Goal: Check status: Check status

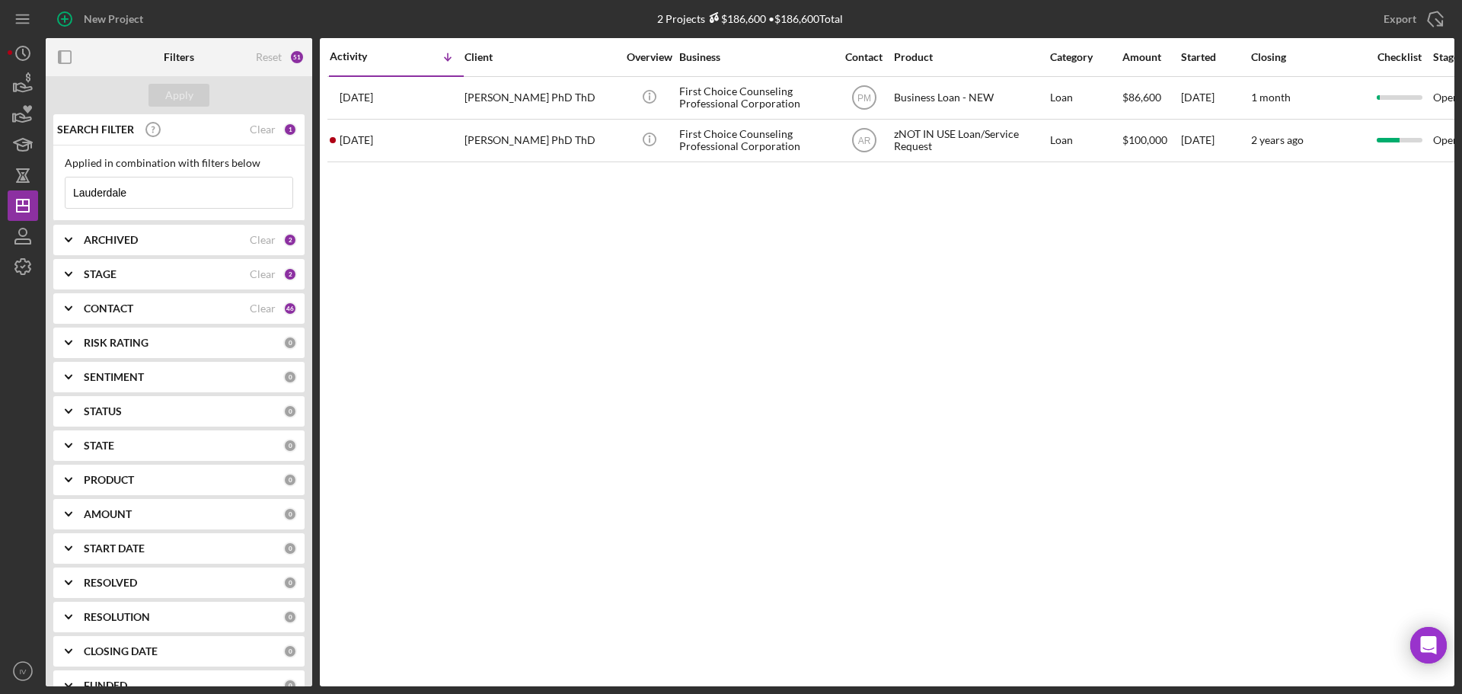
drag, startPoint x: 142, startPoint y: 196, endPoint x: 59, endPoint y: 199, distance: 83.0
click at [59, 199] on div "Applied in combination with filters below Lauderdale Icon/Menu Close" at bounding box center [178, 182] width 251 height 75
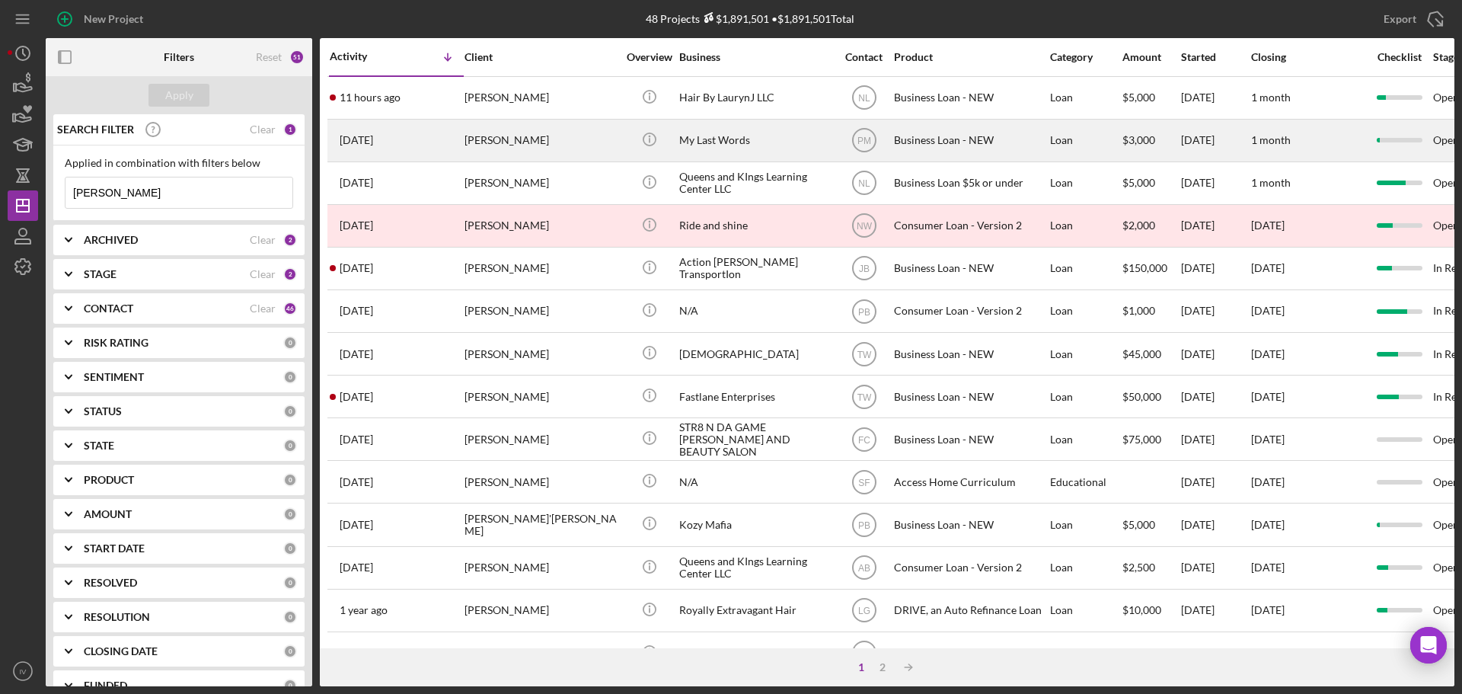
type input "[PERSON_NAME]"
click at [496, 142] on div "[PERSON_NAME]" at bounding box center [540, 140] width 152 height 40
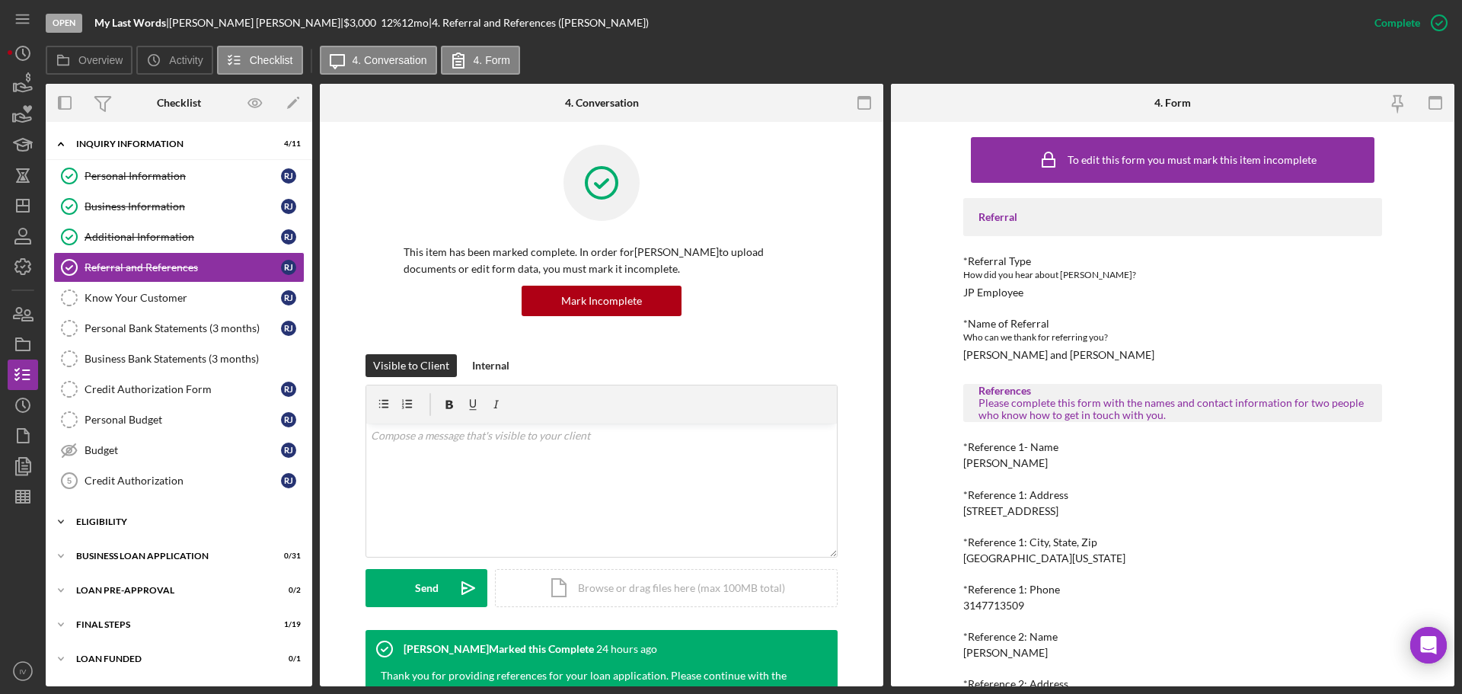
click at [95, 523] on div "ELIGIBILITY" at bounding box center [184, 521] width 217 height 9
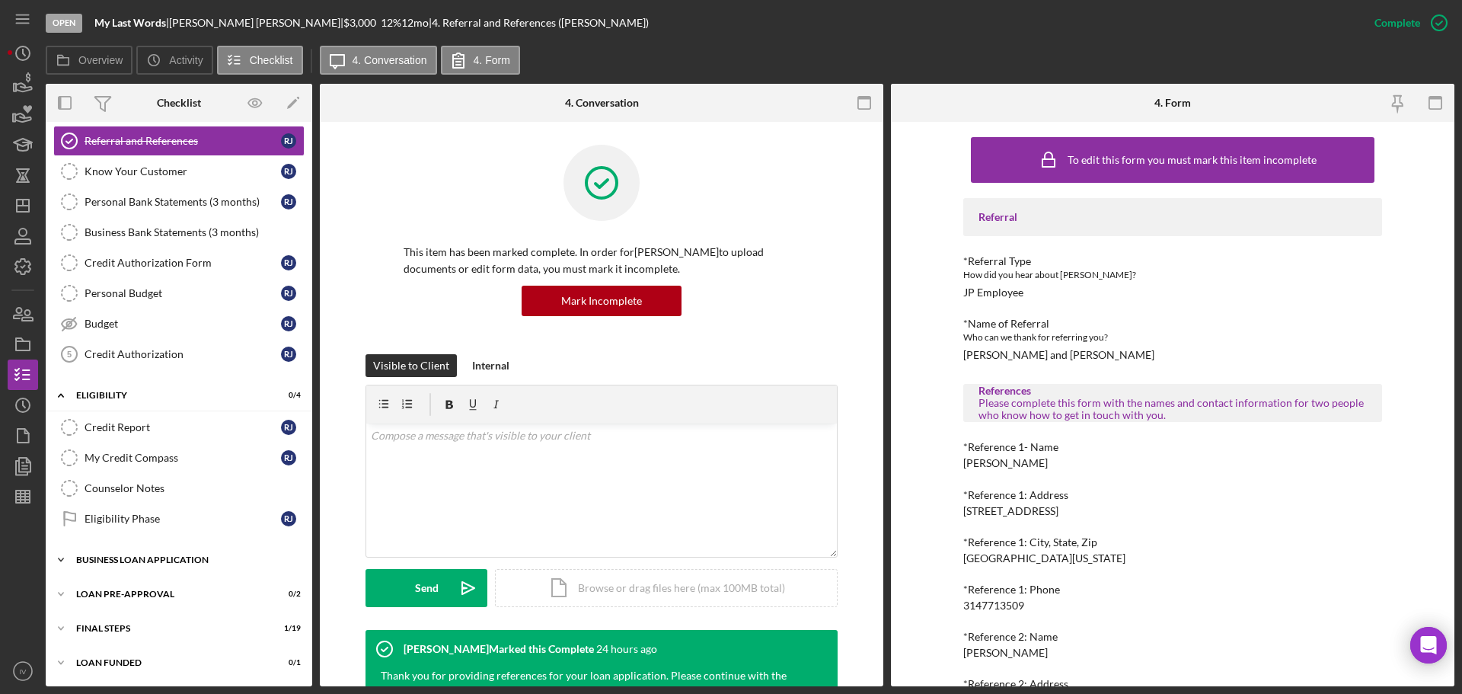
click at [118, 531] on div "BUSINESS LOAN APPLICATION" at bounding box center [184, 559] width 217 height 9
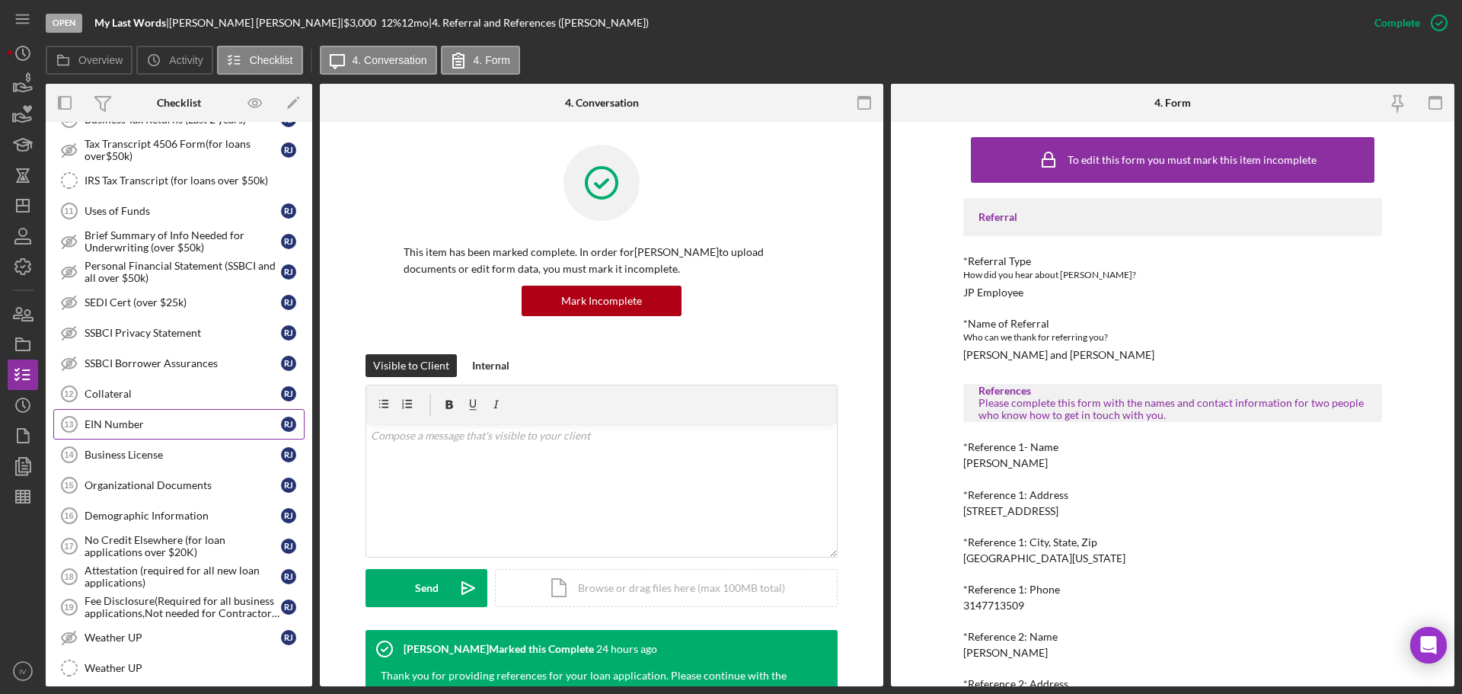
scroll to position [1079, 0]
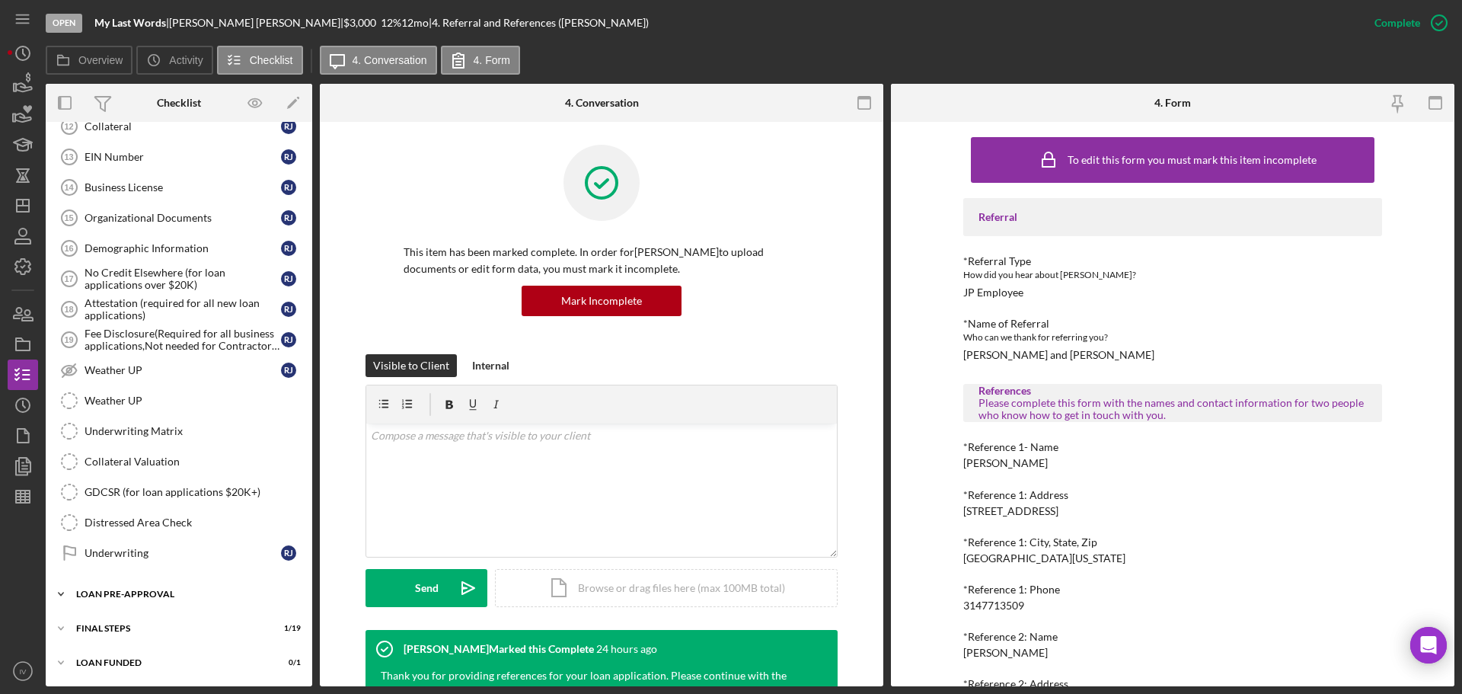
click at [87, 531] on div "Icon/Expander LOAN PRE-APPROVAL 0 / 2" at bounding box center [179, 594] width 266 height 30
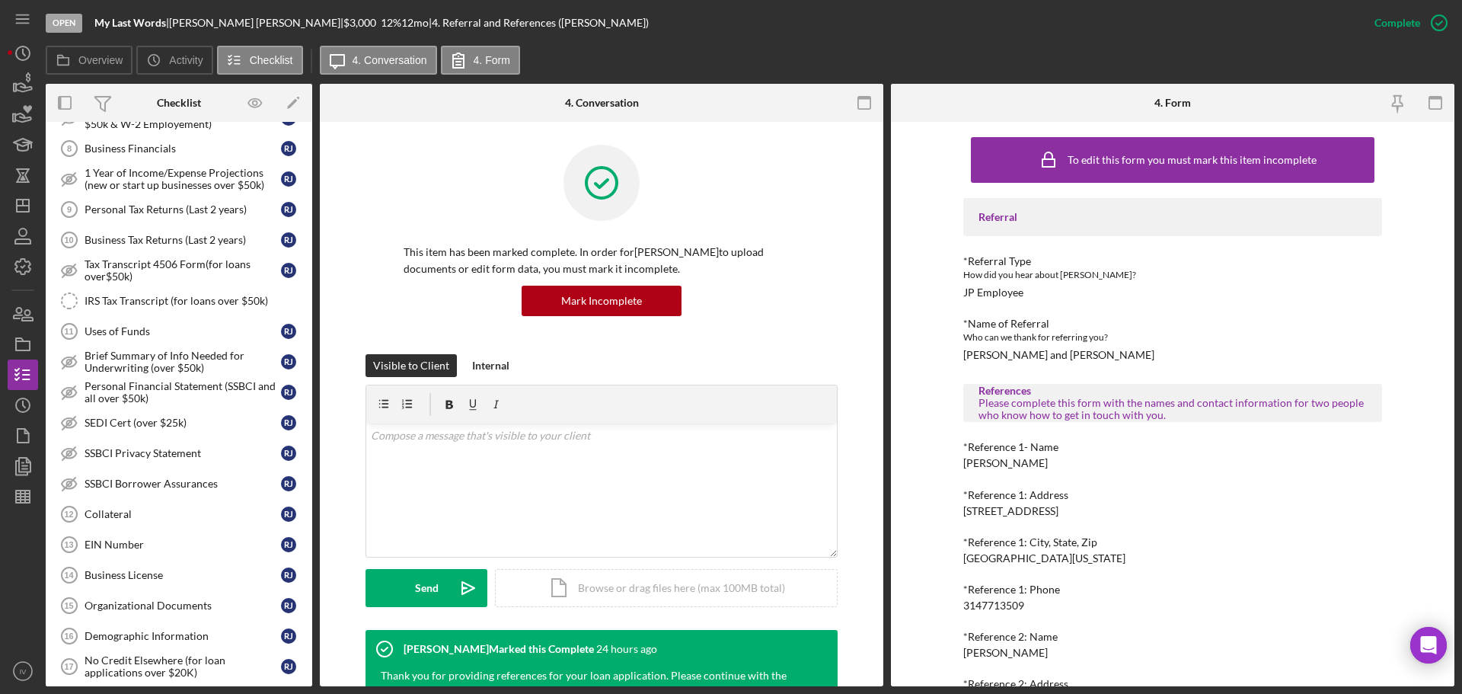
scroll to position [615, 0]
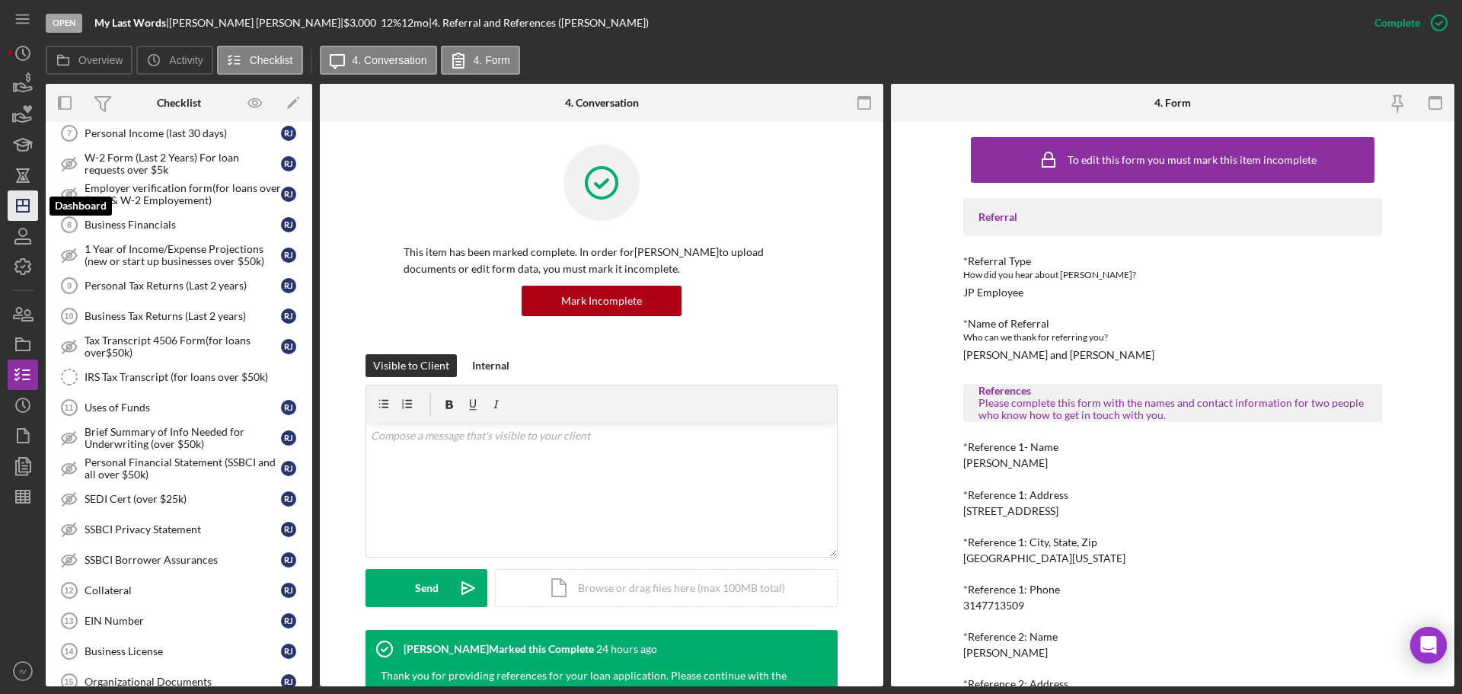
click at [27, 209] on icon "Icon/Dashboard" at bounding box center [23, 206] width 38 height 38
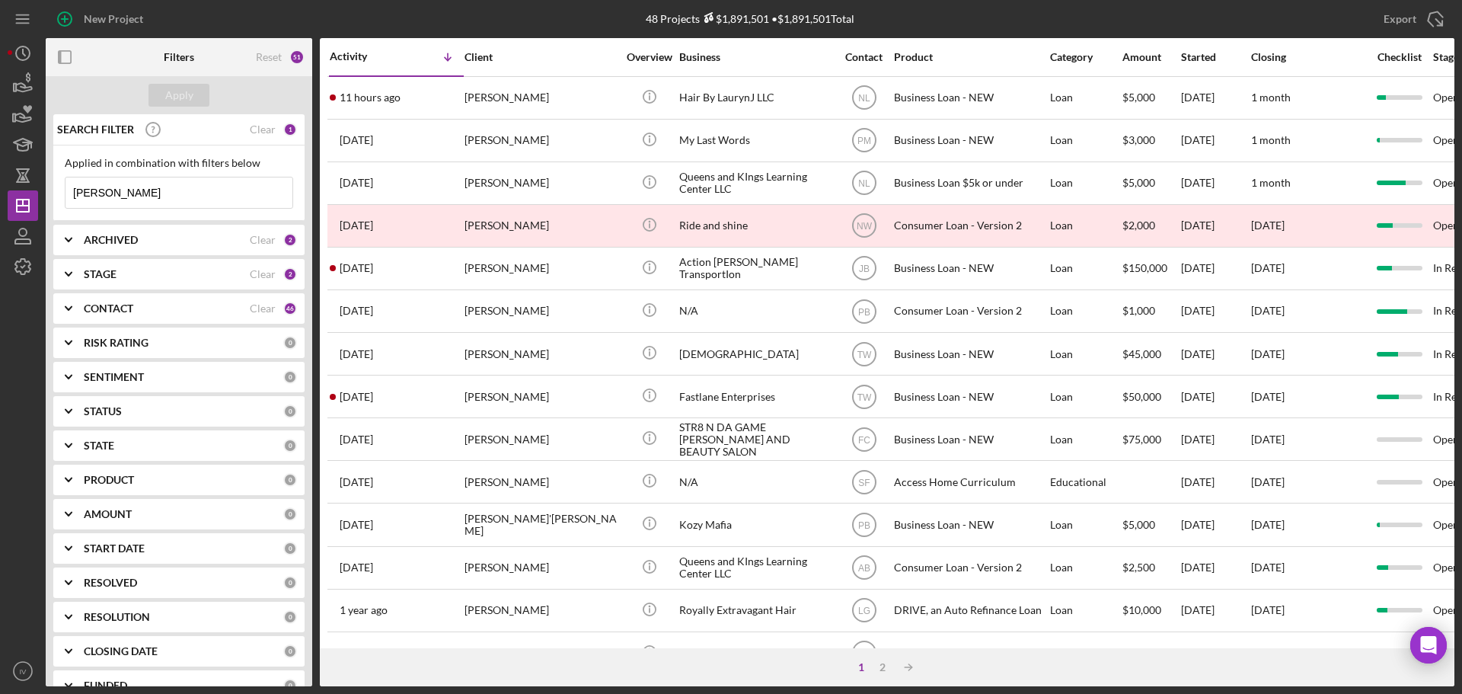
drag, startPoint x: 142, startPoint y: 203, endPoint x: 68, endPoint y: 205, distance: 74.7
click at [68, 205] on input "[PERSON_NAME]" at bounding box center [178, 192] width 227 height 30
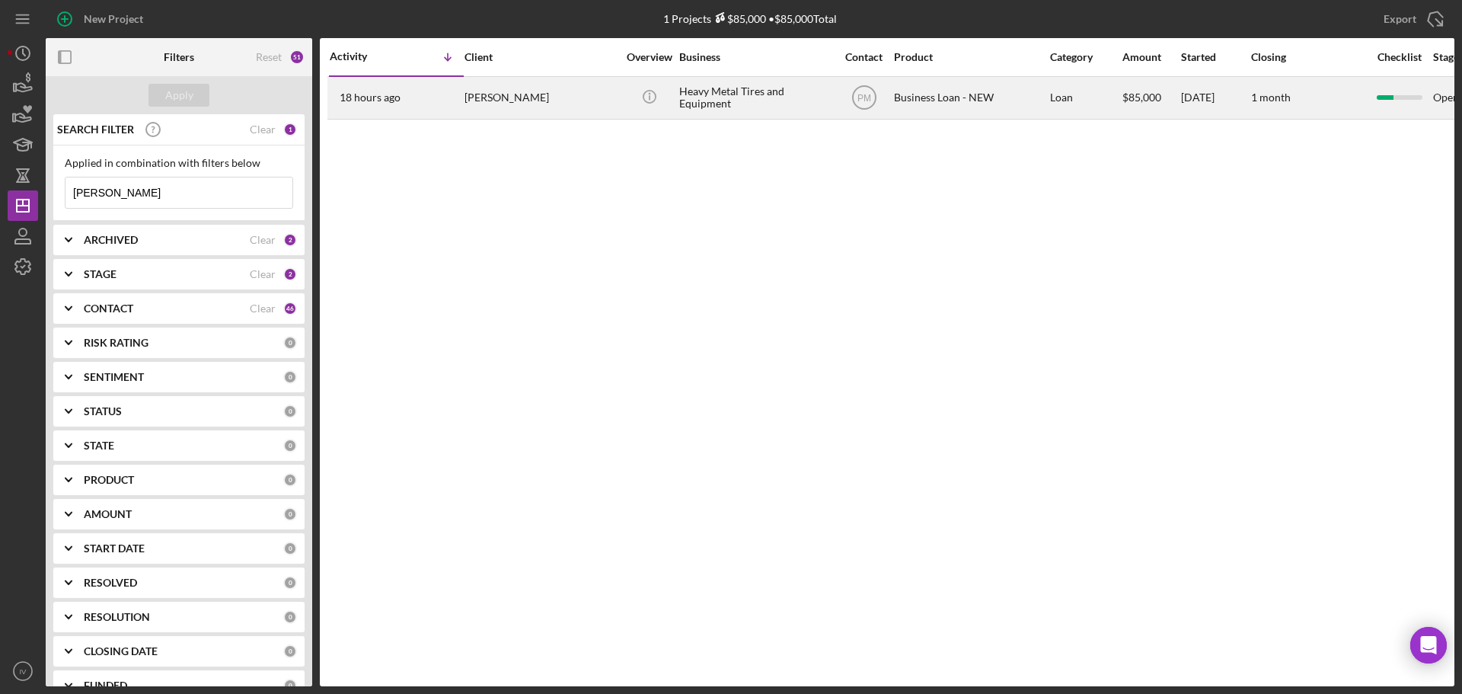
type input "[PERSON_NAME]"
click at [509, 100] on div "[PERSON_NAME]" at bounding box center [540, 98] width 152 height 40
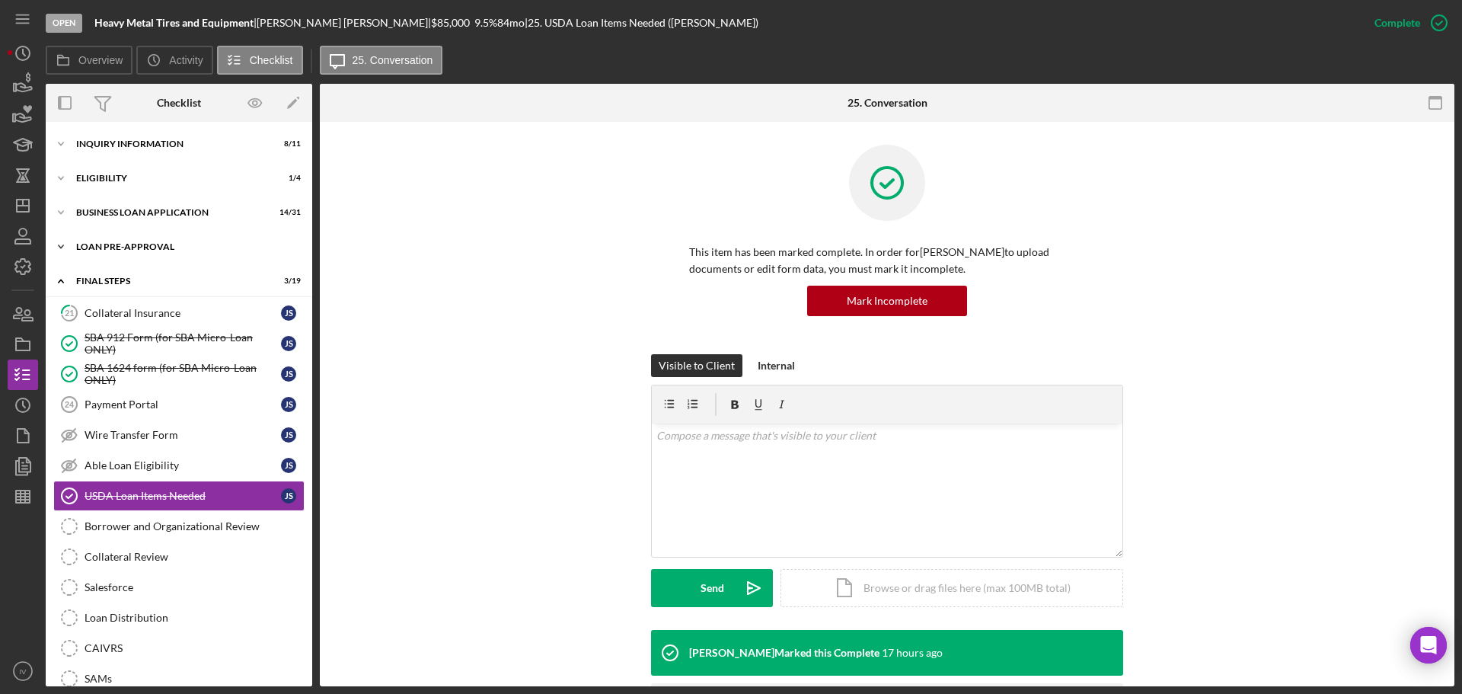
click at [102, 244] on div "LOAN PRE-APPROVAL" at bounding box center [184, 246] width 217 height 9
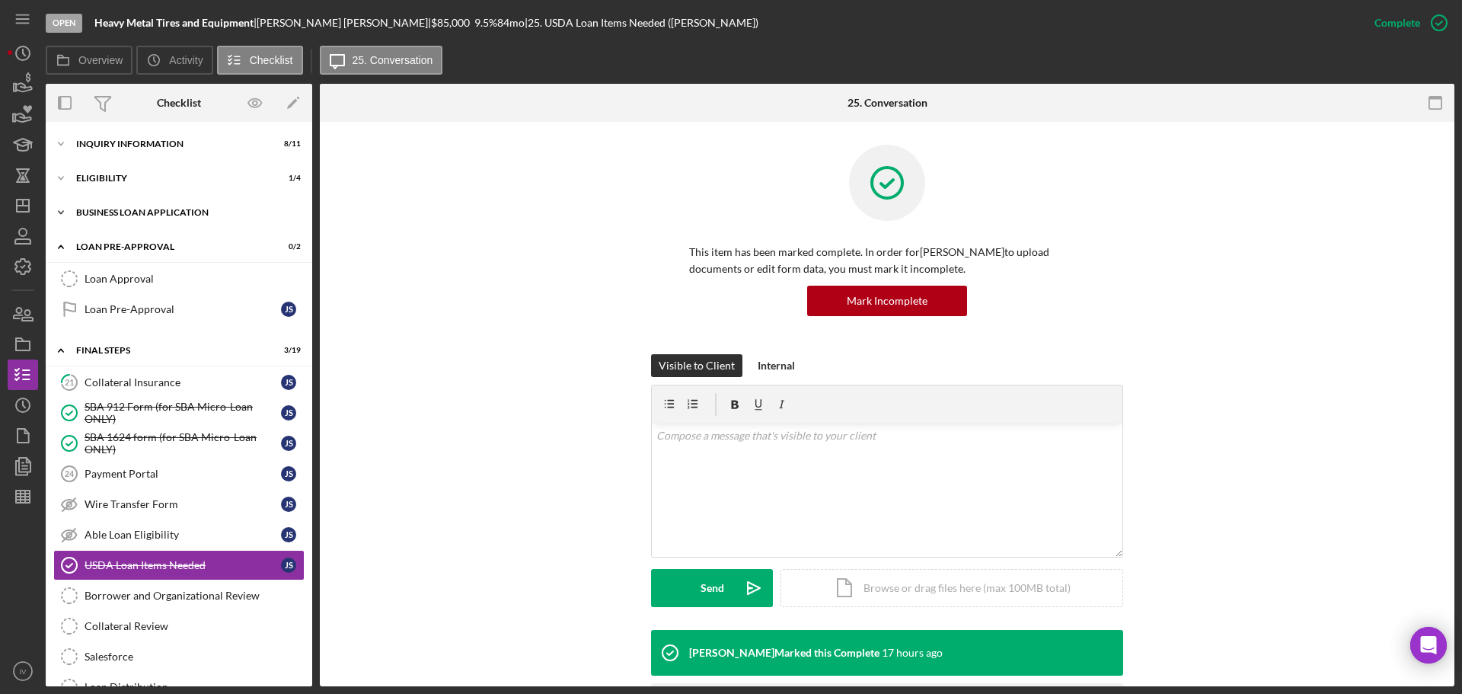
click at [110, 212] on div "BUSINESS LOAN APPLICATION" at bounding box center [184, 212] width 217 height 9
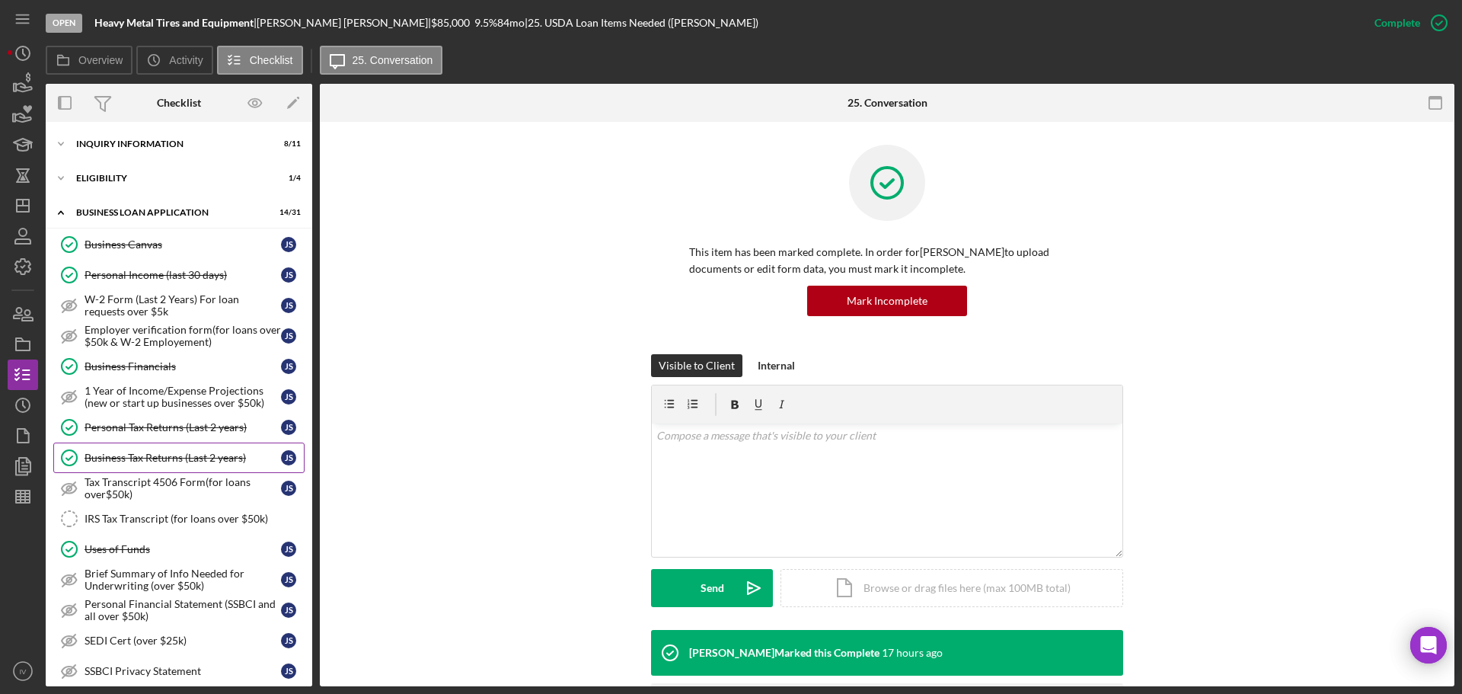
click at [141, 458] on div "Business Tax Returns (Last 2 years)" at bounding box center [183, 458] width 196 height 12
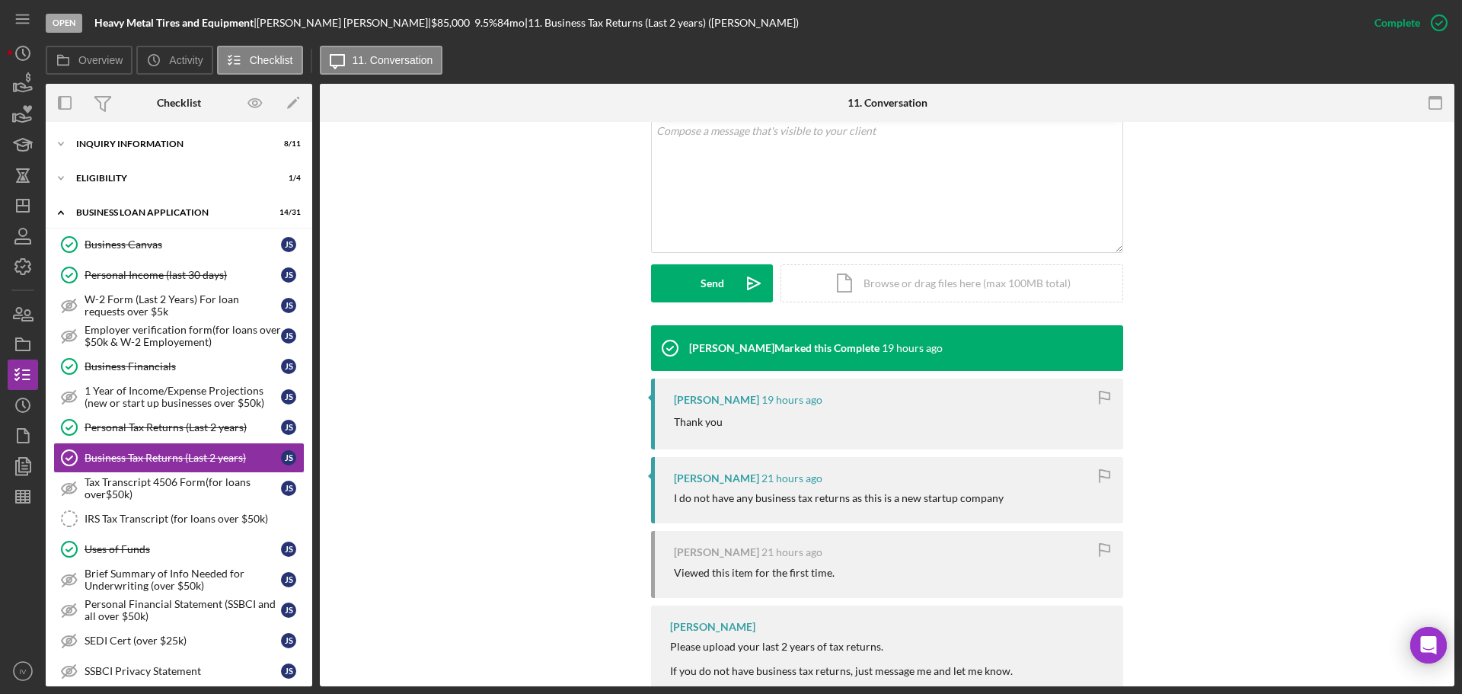
scroll to position [345, 0]
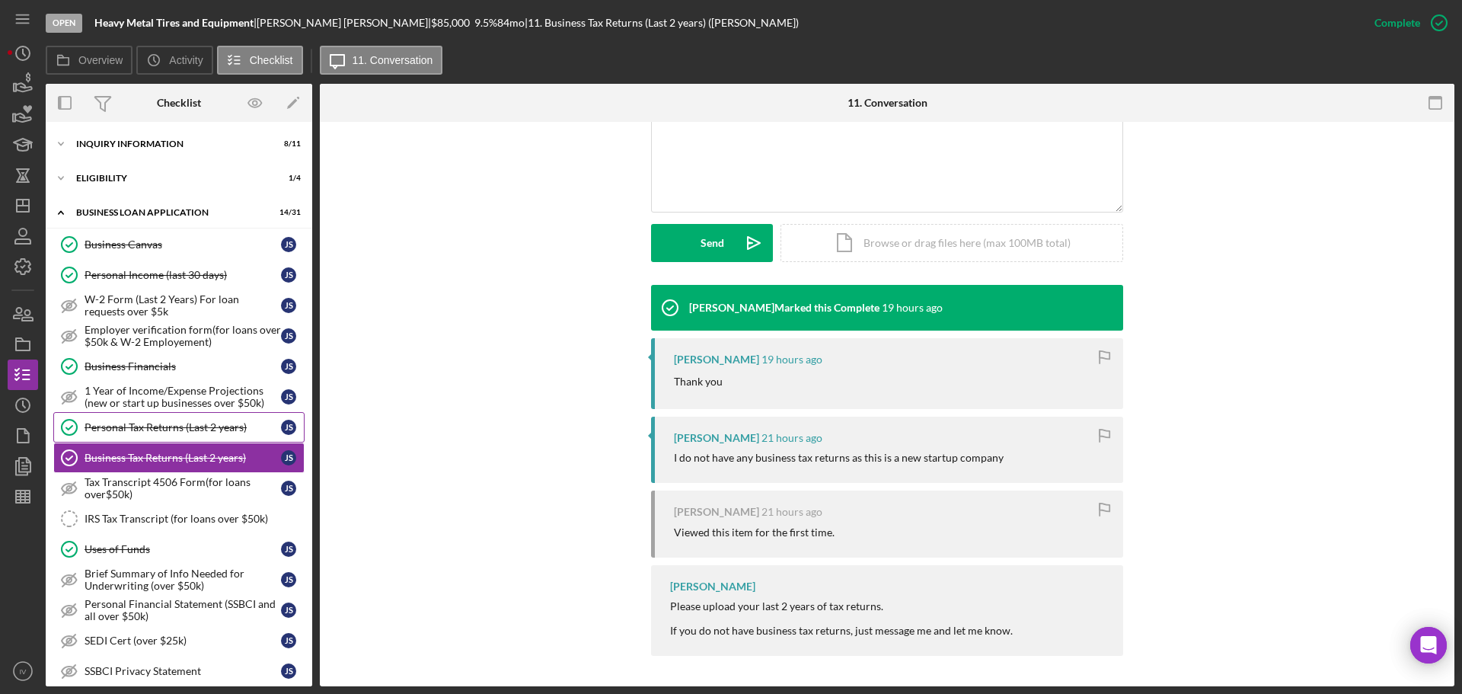
click at [182, 423] on div "Personal Tax Returns (Last 2 years)" at bounding box center [183, 427] width 196 height 12
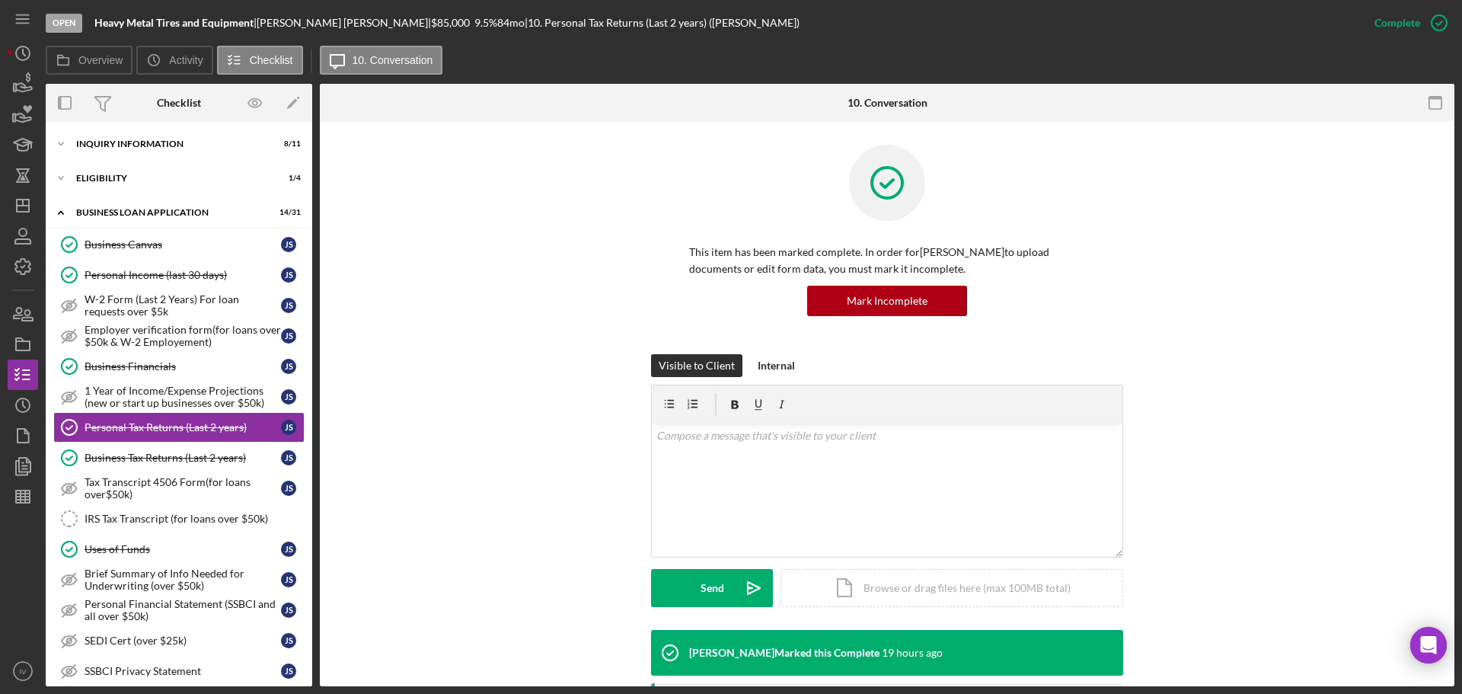
scroll to position [305, 0]
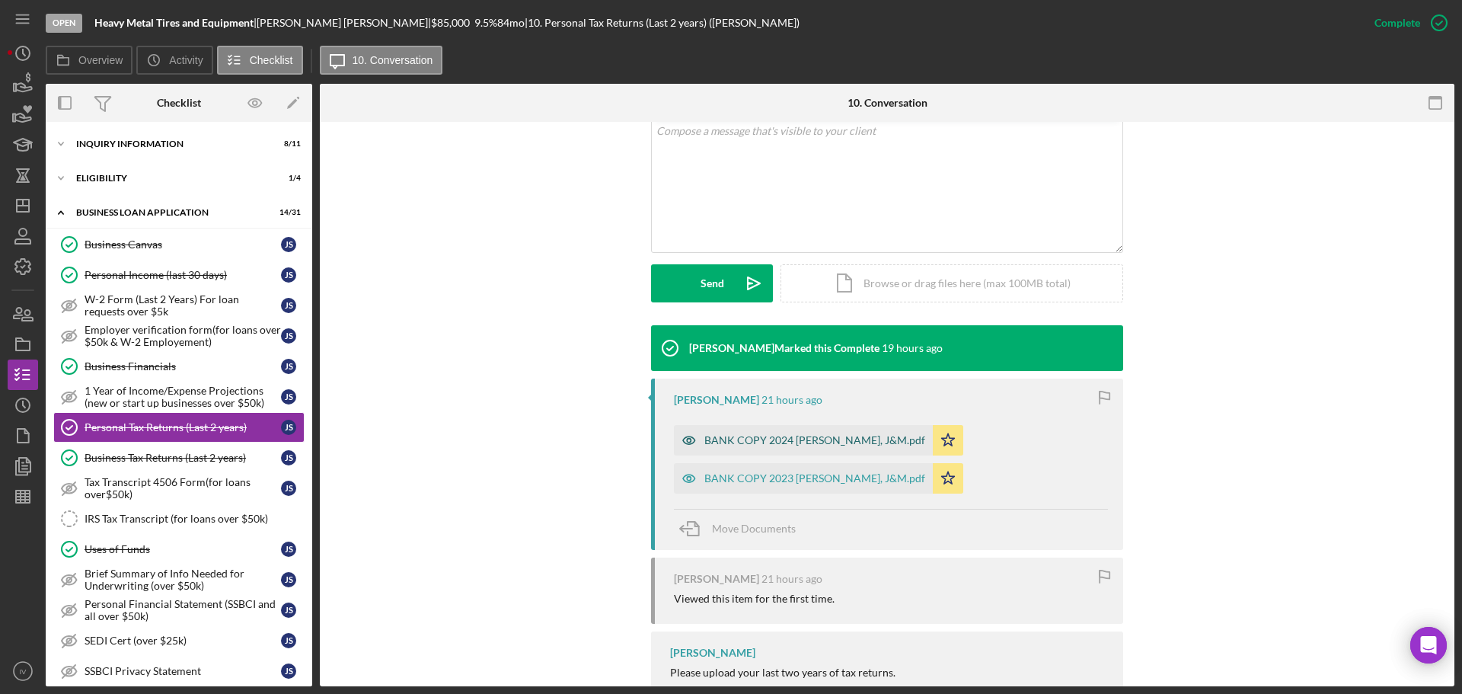
click at [756, 442] on div "BANK COPY 2024 [PERSON_NAME], J&M.pdf" at bounding box center [814, 440] width 221 height 12
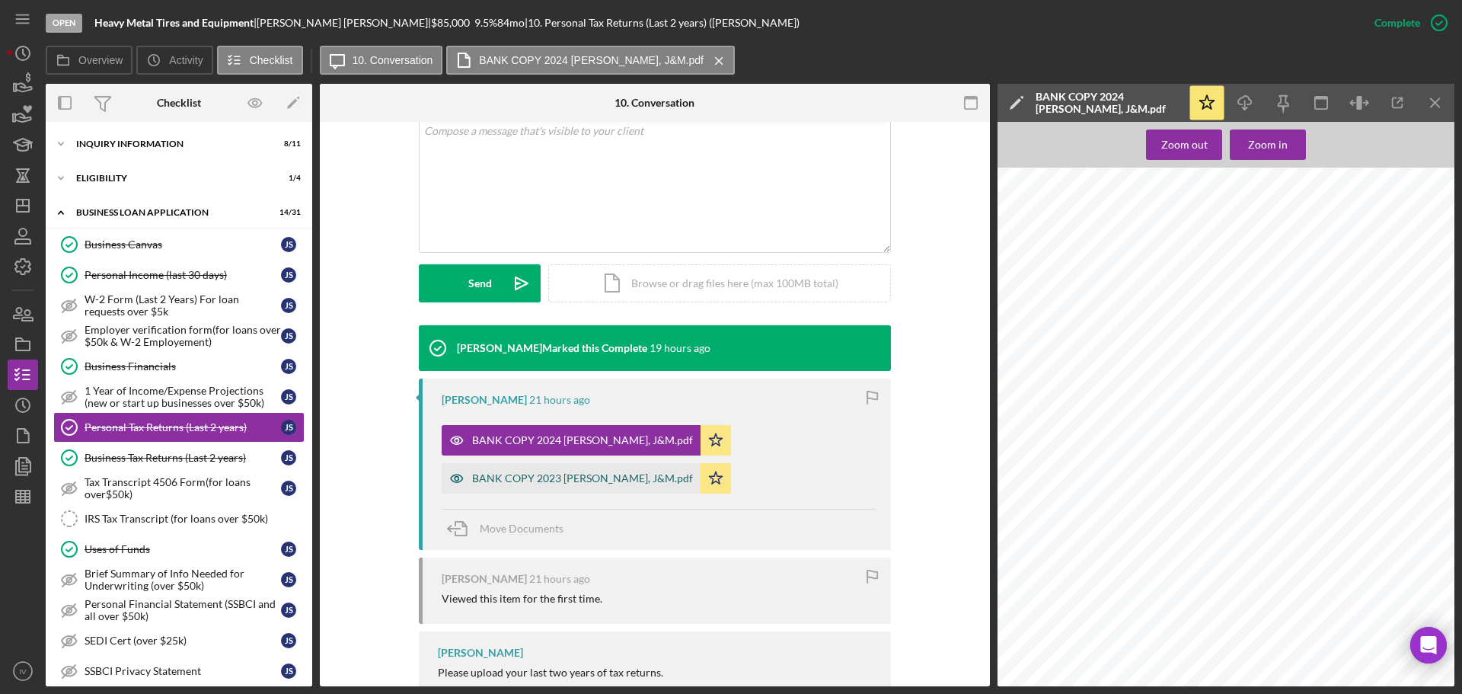
click at [562, 478] on div "BANK COPY 2023 [PERSON_NAME], J&M.pdf" at bounding box center [582, 478] width 221 height 12
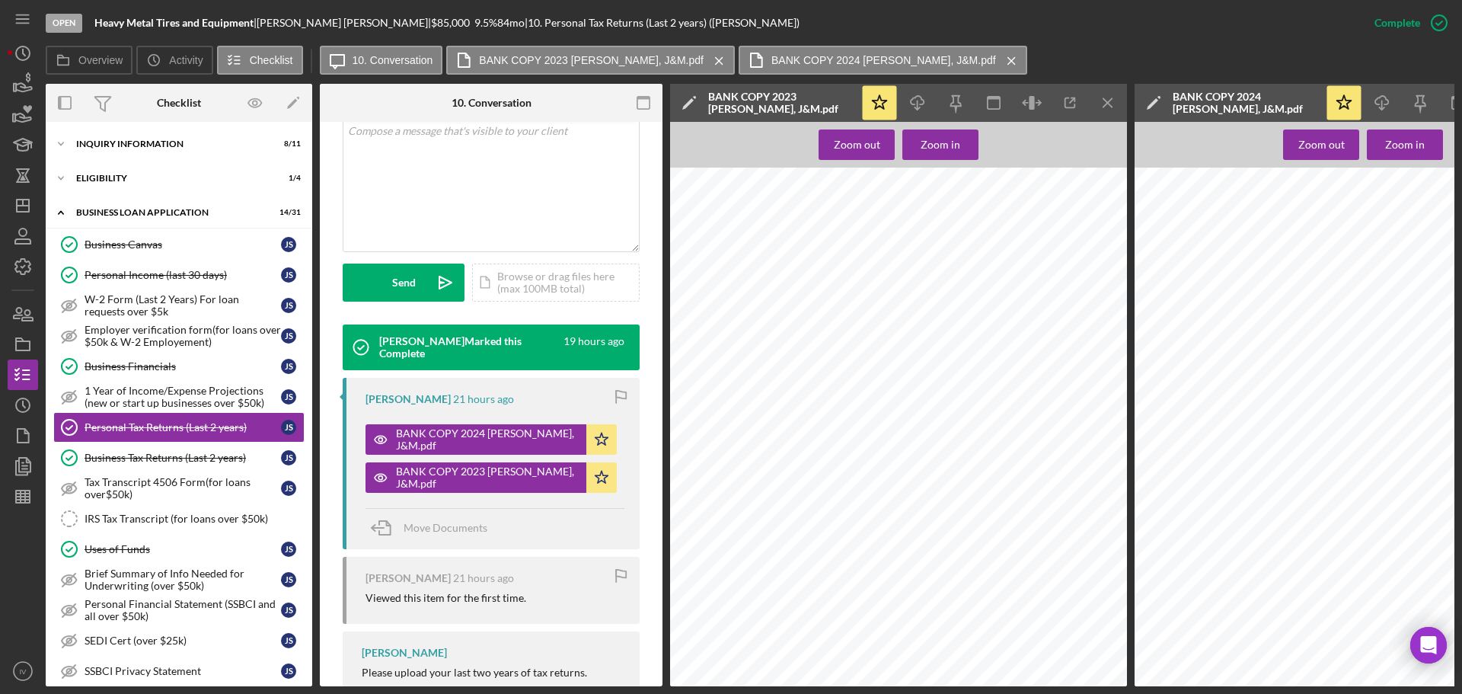
scroll to position [2893, 0]
click at [138, 266] on link "Personal Income (last 30 days) Personal Income (last 30 days) J S" at bounding box center [178, 275] width 251 height 30
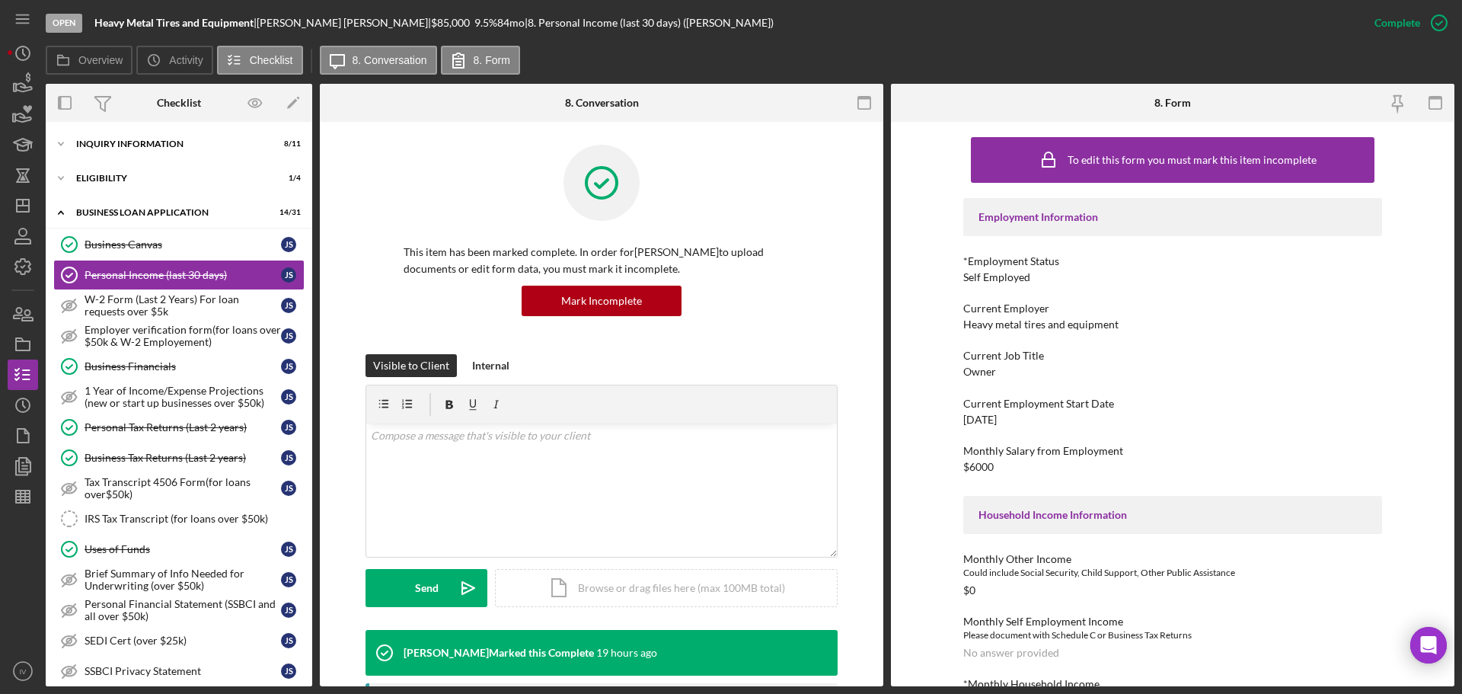
scroll to position [305, 0]
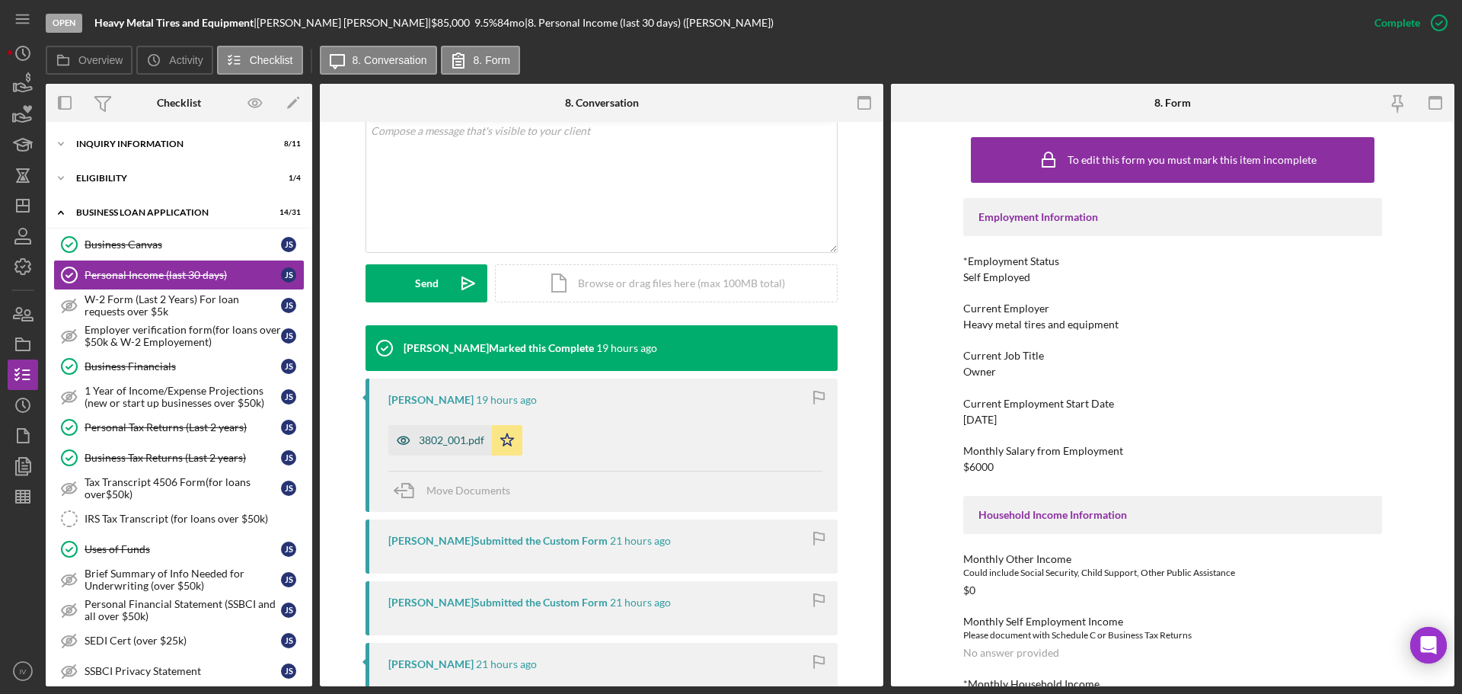
click at [443, 439] on div "3802_001.pdf" at bounding box center [451, 440] width 65 height 12
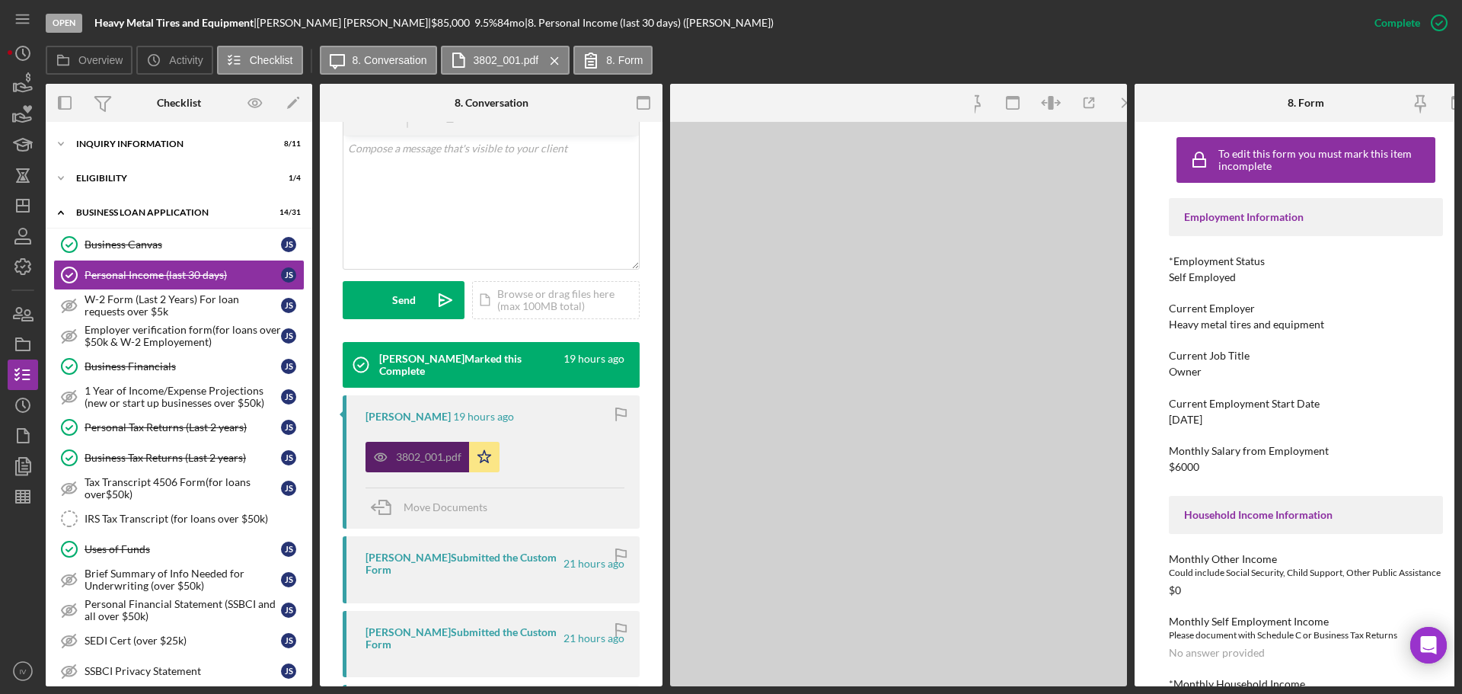
scroll to position [322, 0]
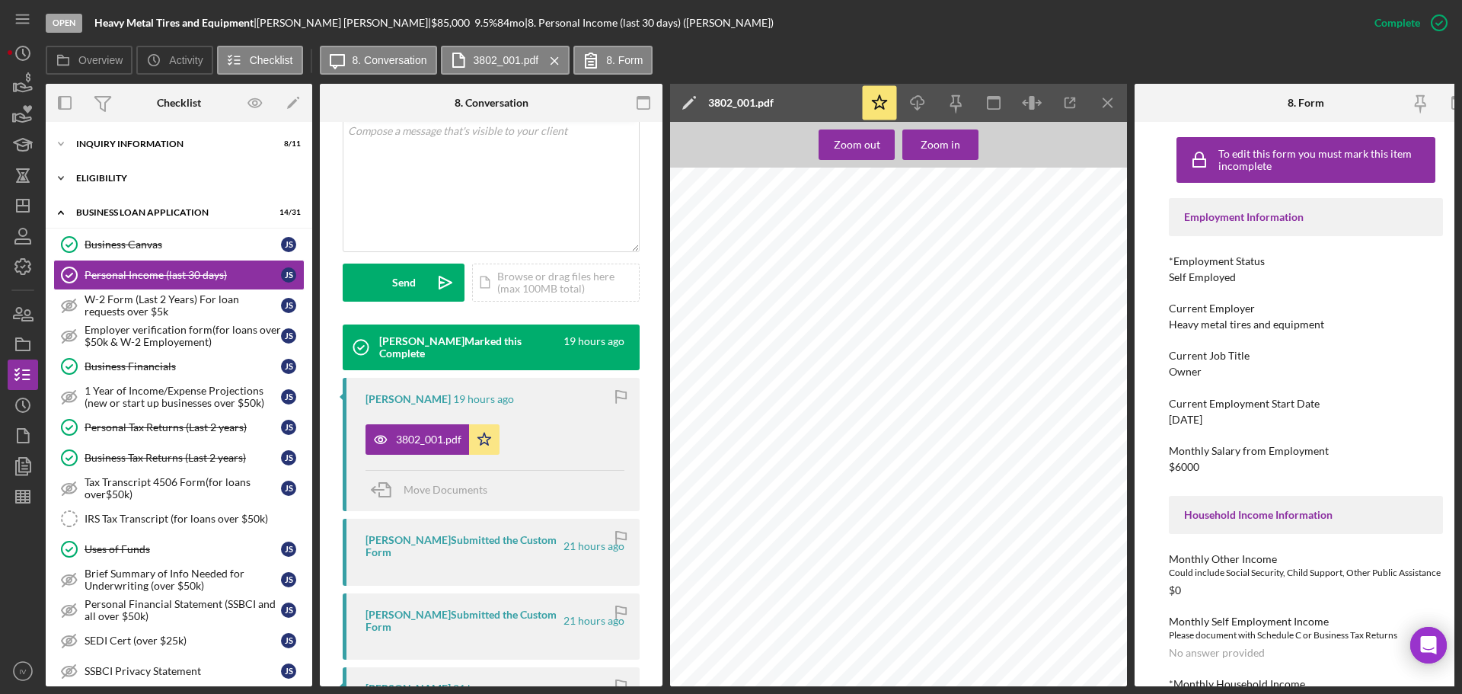
click at [79, 180] on div "ELIGIBILITY" at bounding box center [184, 178] width 217 height 9
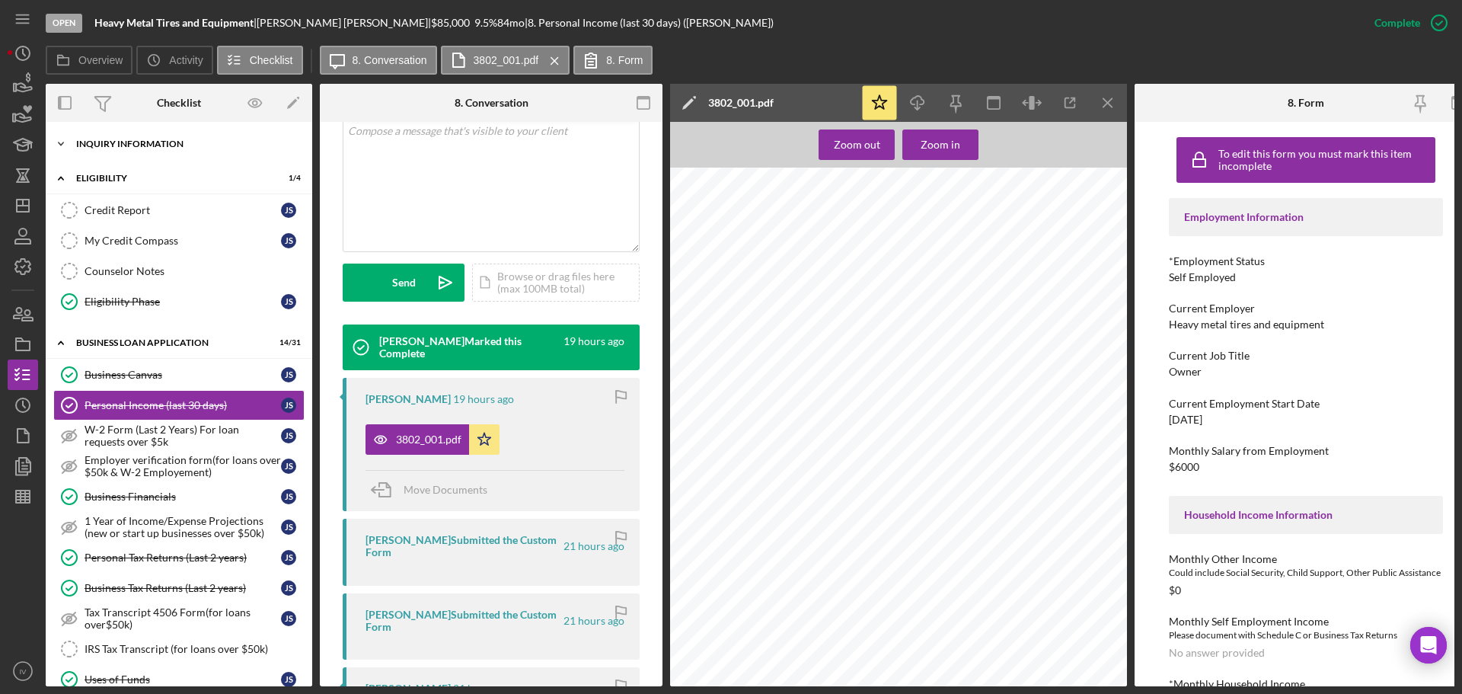
click at [123, 146] on div "INQUIRY INFORMATION" at bounding box center [184, 143] width 217 height 9
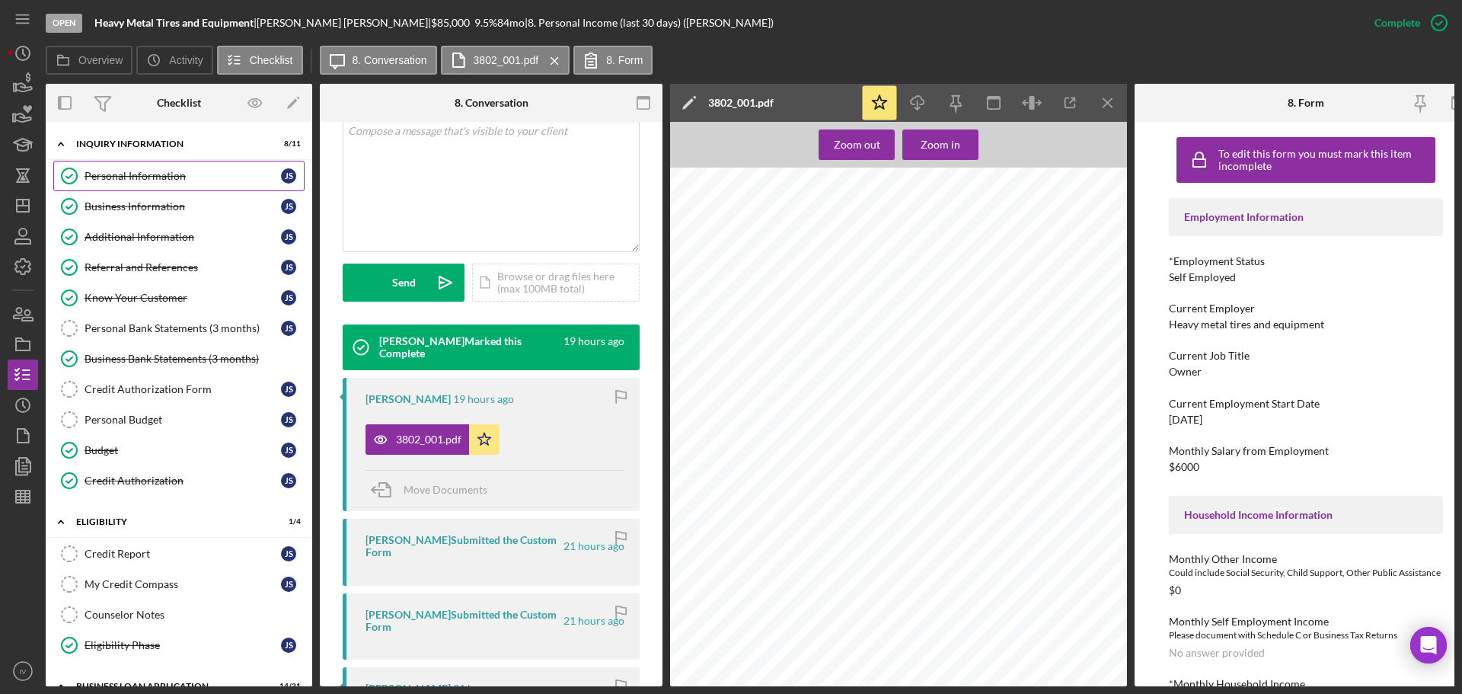
click at [132, 180] on div "Personal Information" at bounding box center [183, 176] width 196 height 12
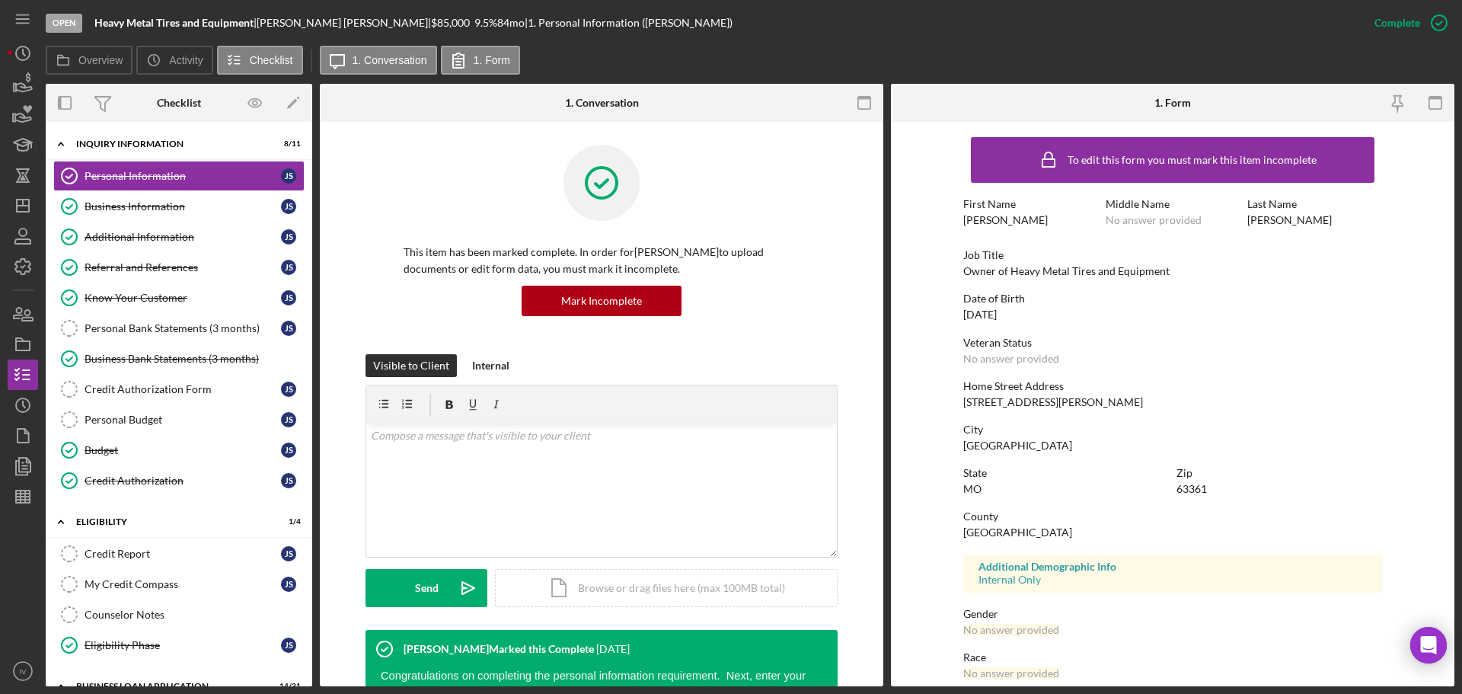
scroll to position [146, 0]
